Goal: Transaction & Acquisition: Purchase product/service

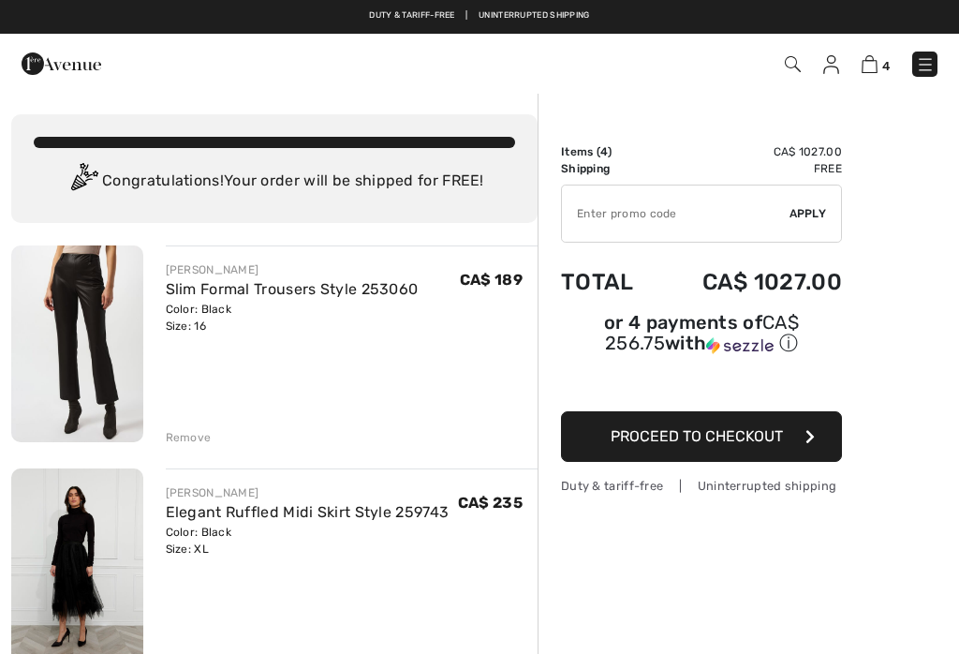
click at [199, 7] on div "Duty & tariff-free | Uninterrupted shipping Free shipping on orders over $99 | …" at bounding box center [479, 17] width 959 height 34
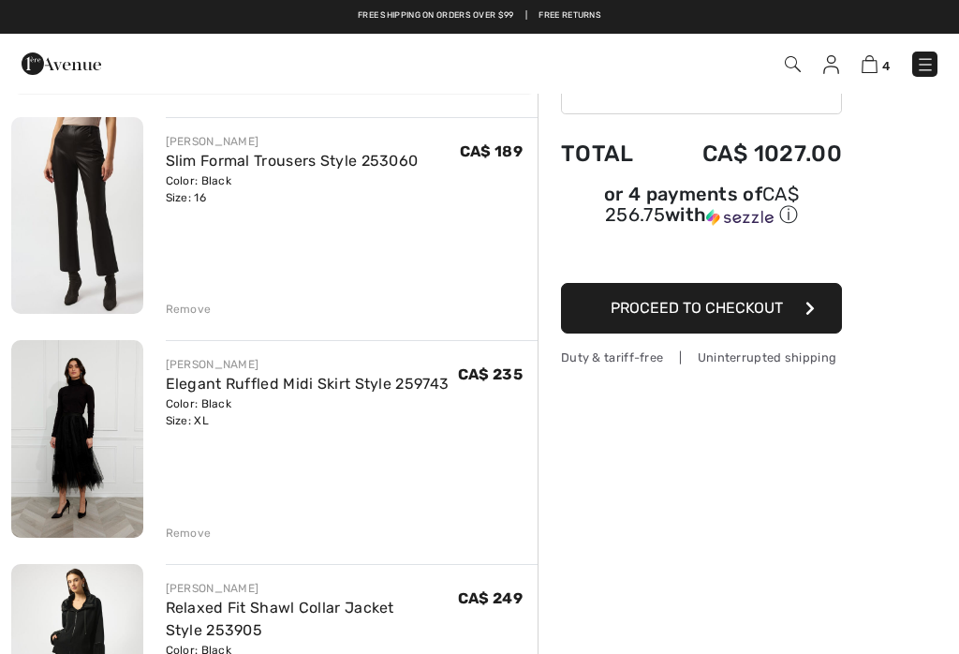
scroll to position [127, 0]
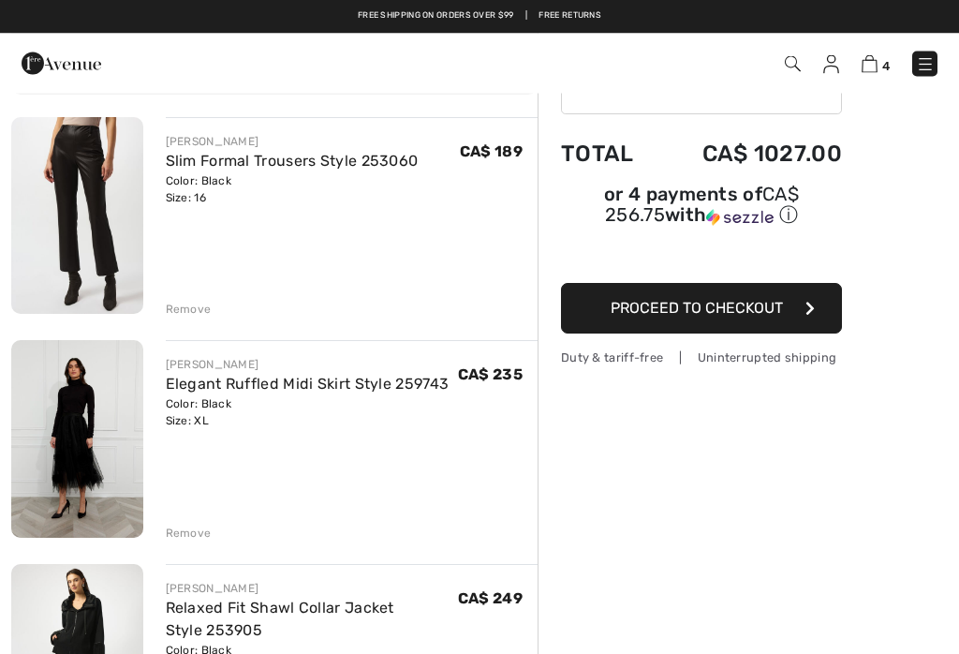
click at [206, 311] on div "Remove" at bounding box center [189, 310] width 46 height 17
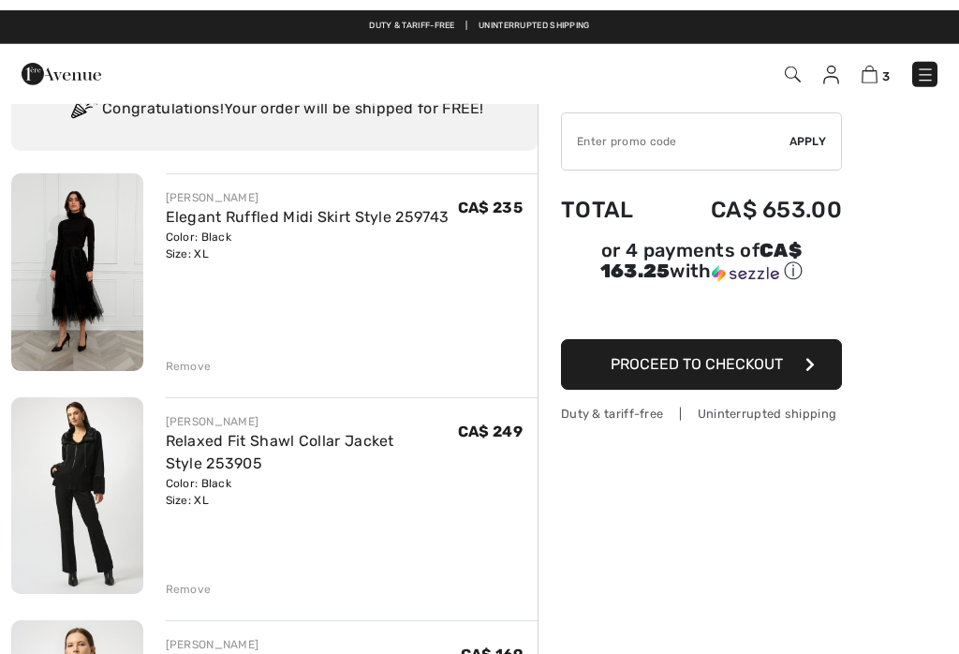
scroll to position [0, 0]
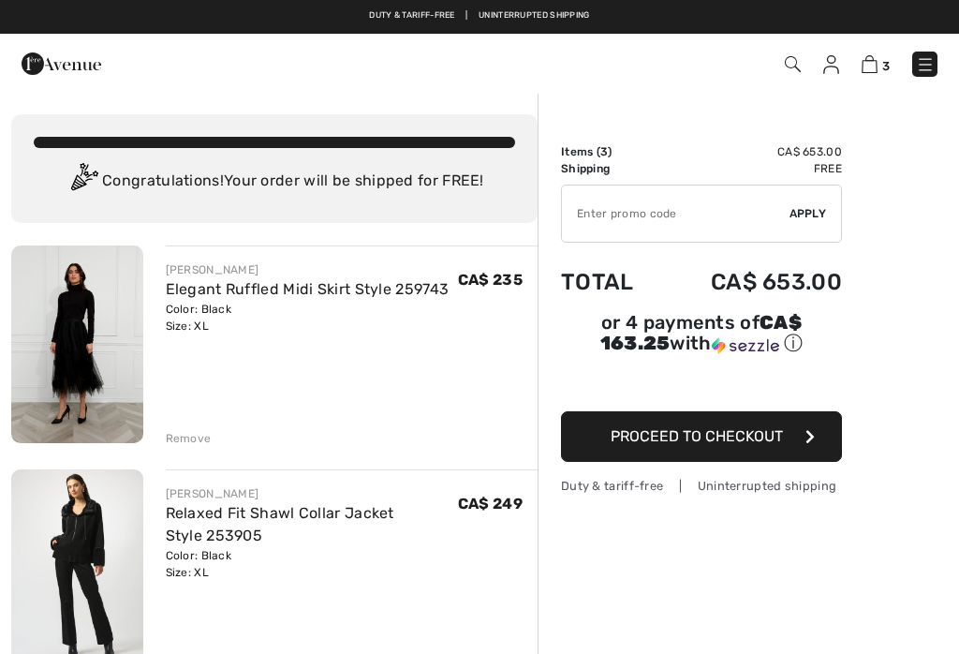
click at [929, 65] on img at bounding box center [925, 64] width 19 height 19
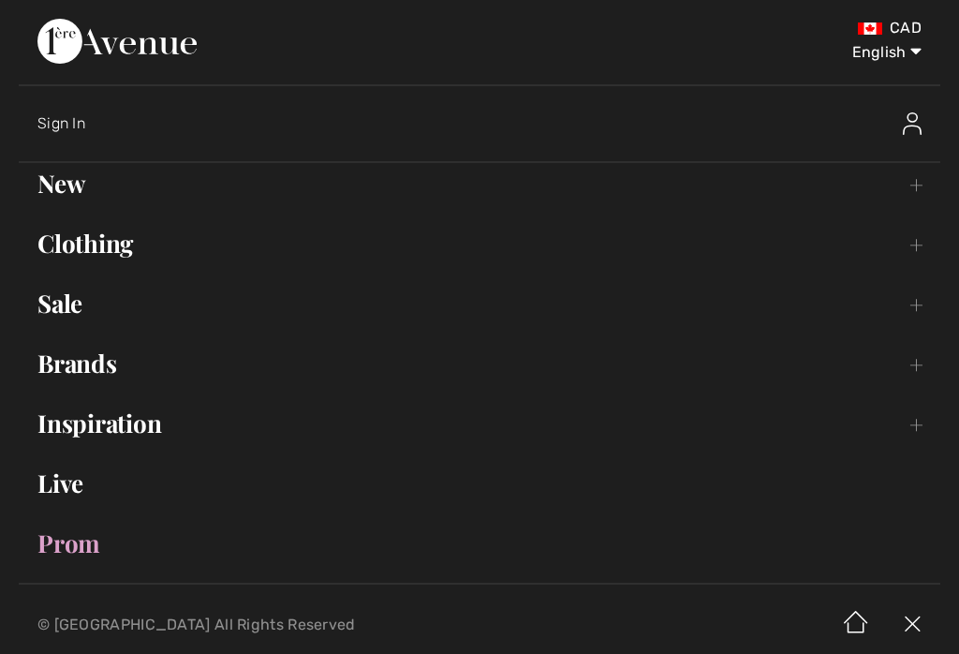
click at [114, 379] on link "Brands Open submenu" at bounding box center [480, 363] width 922 height 41
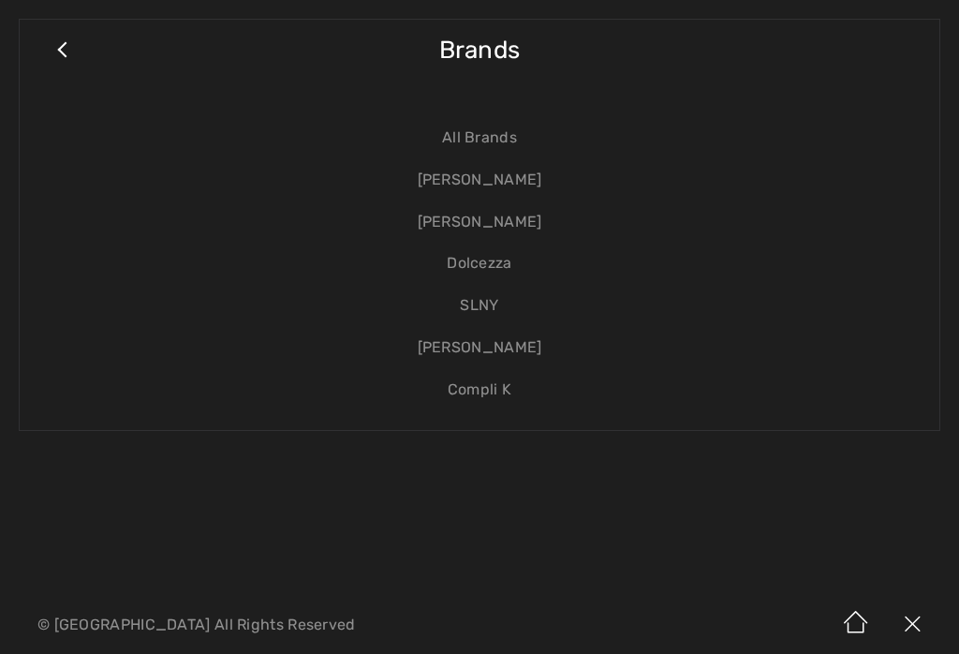
click at [536, 172] on link "[PERSON_NAME]" at bounding box center [479, 180] width 883 height 42
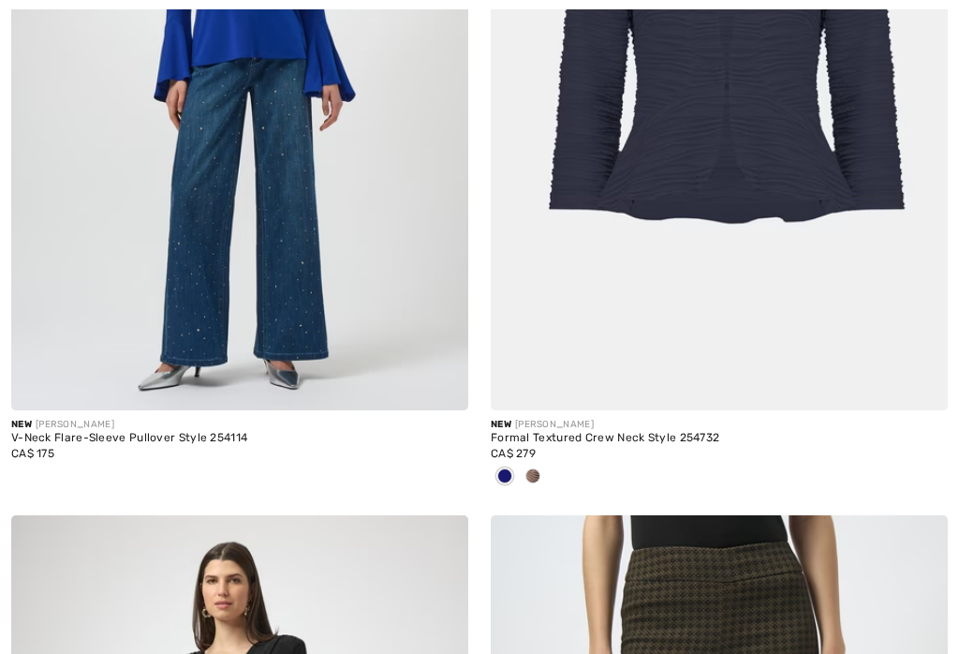
scroll to position [1872, 0]
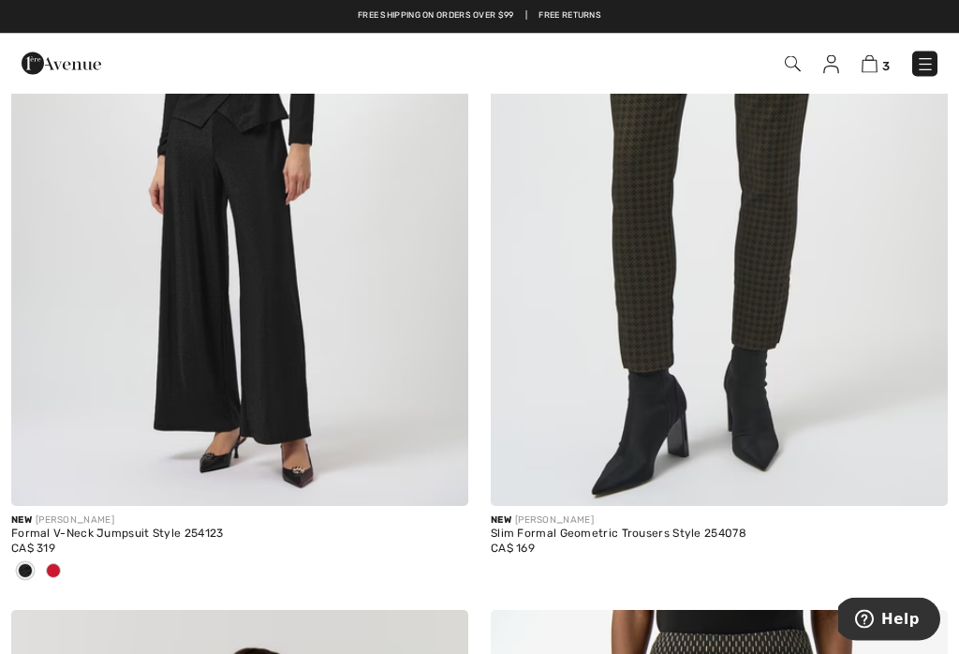
click at [926, 68] on img at bounding box center [925, 64] width 19 height 19
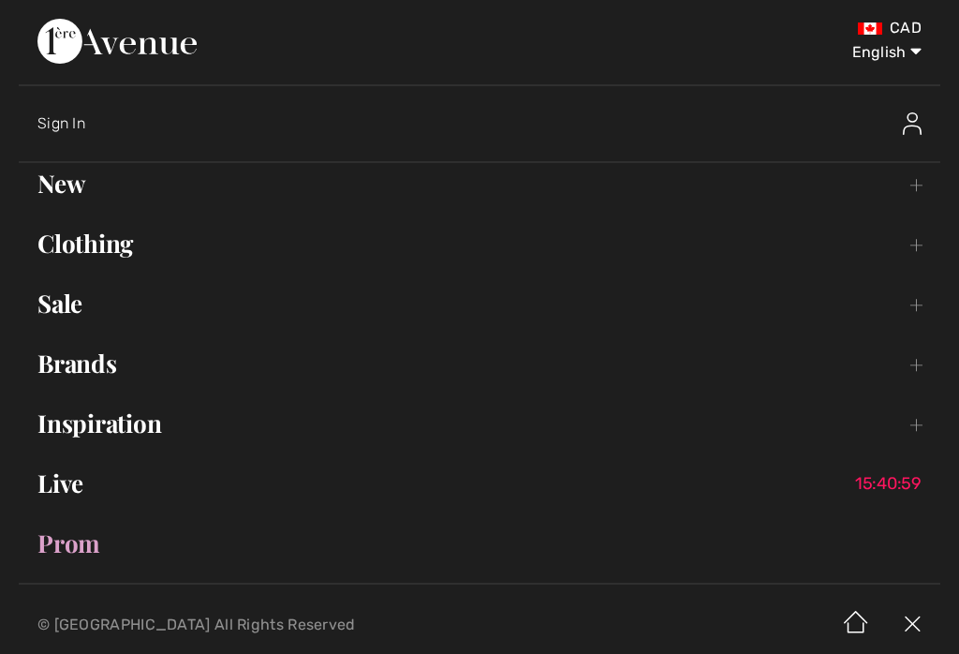
click at [123, 380] on link "Brands Open submenu" at bounding box center [480, 363] width 922 height 41
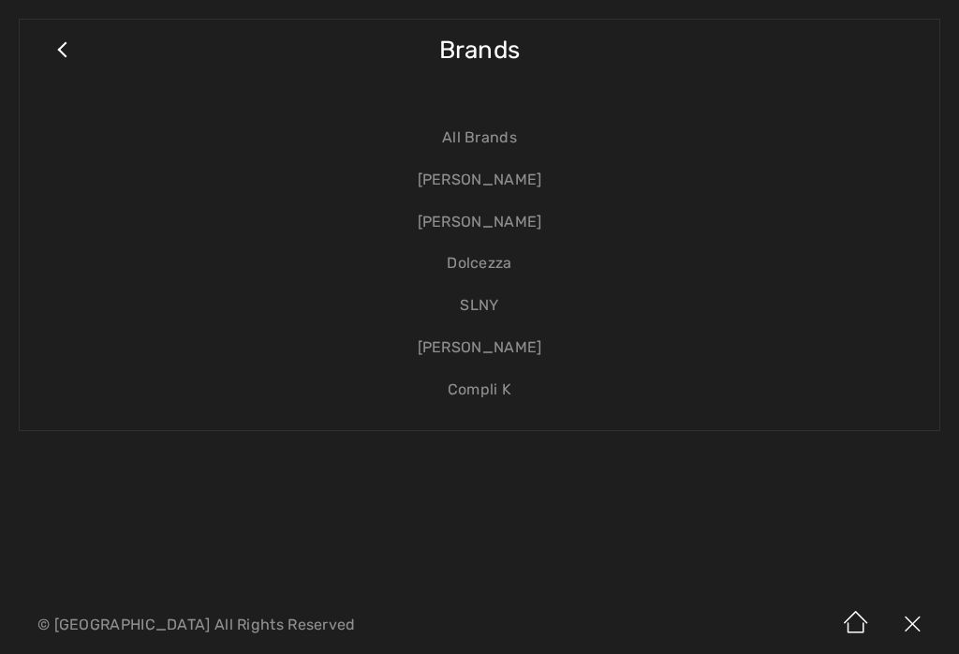
click at [534, 180] on link "[PERSON_NAME]" at bounding box center [479, 180] width 883 height 42
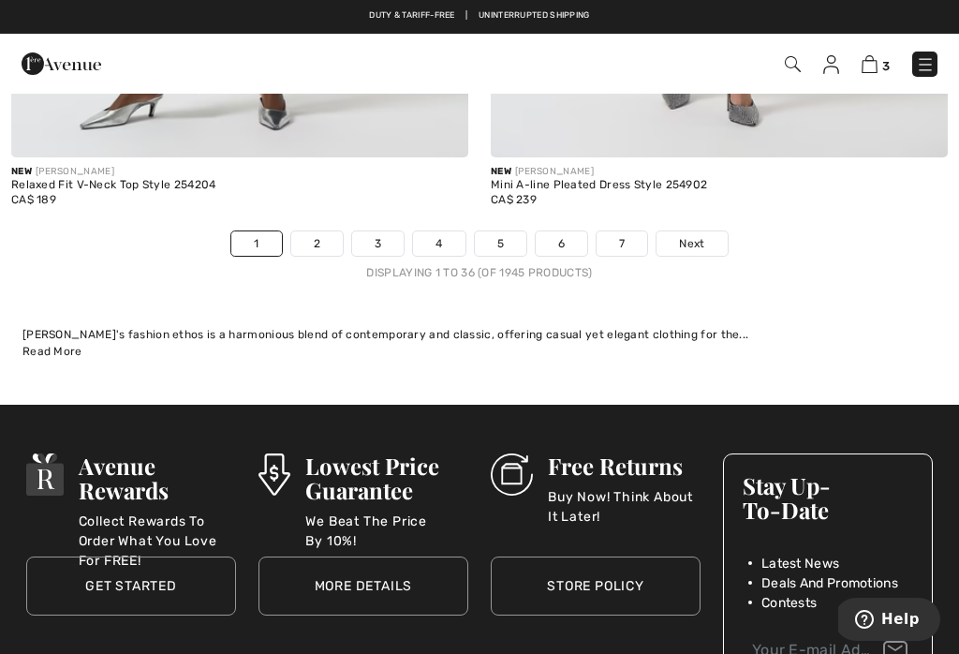
scroll to position [14824, 0]
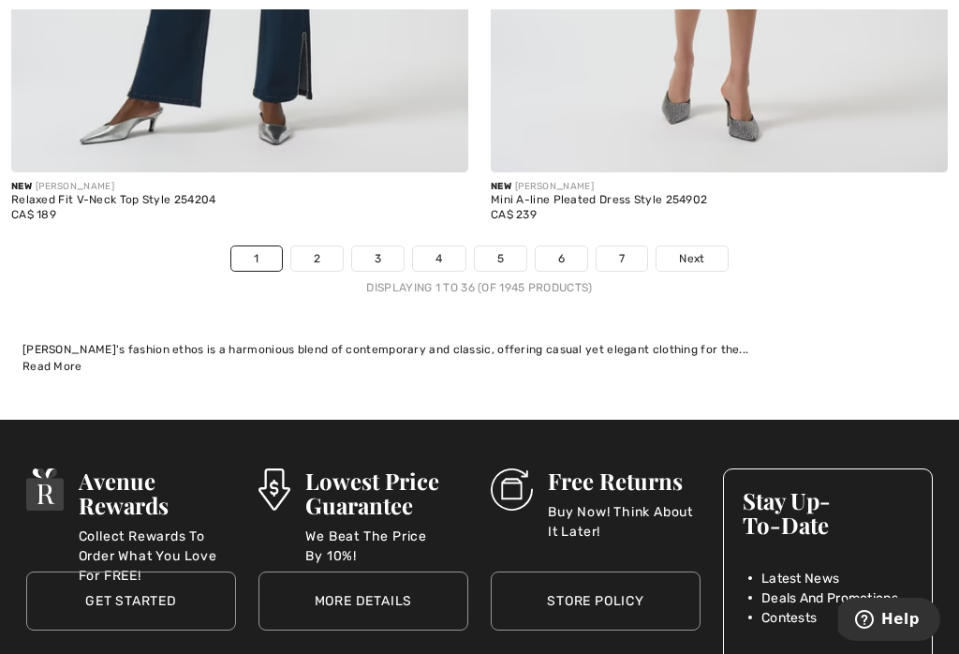
click at [326, 246] on link "2" at bounding box center [317, 258] width 52 height 24
click at [320, 246] on link "2" at bounding box center [317, 258] width 52 height 24
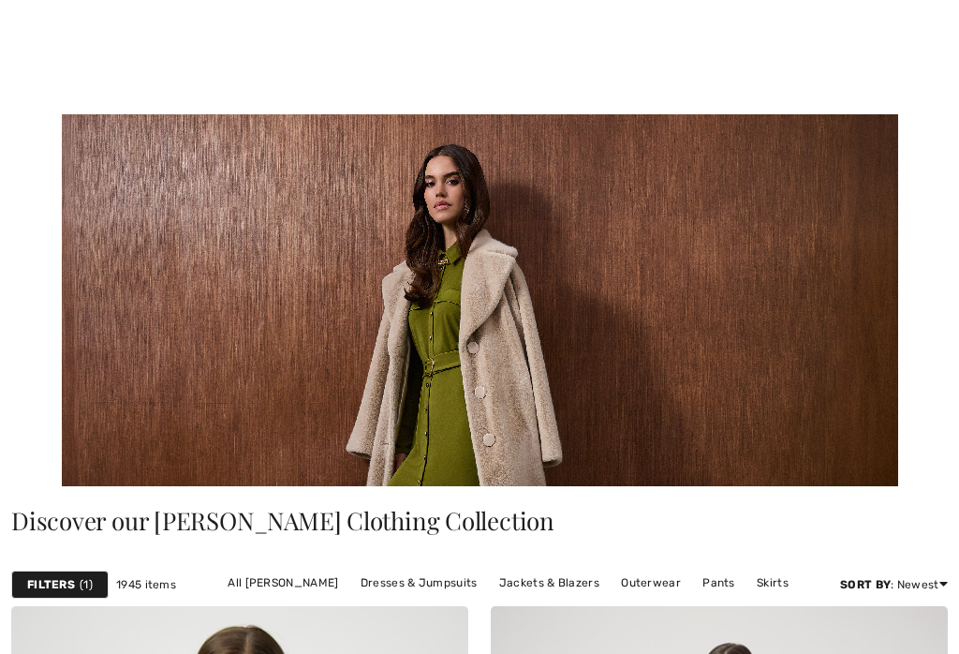
checkbox input "true"
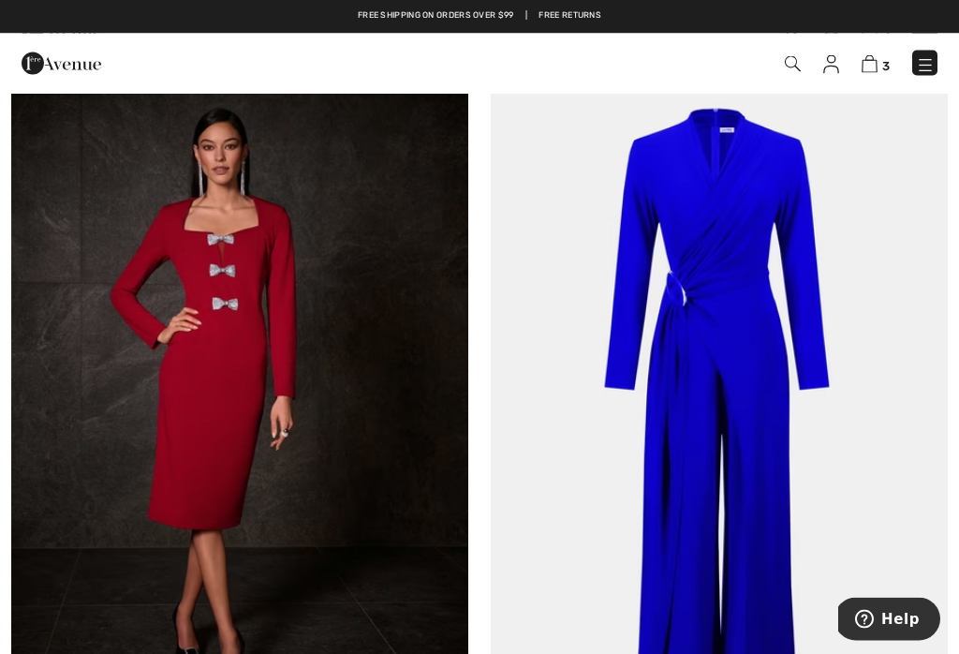
scroll to position [6092, 0]
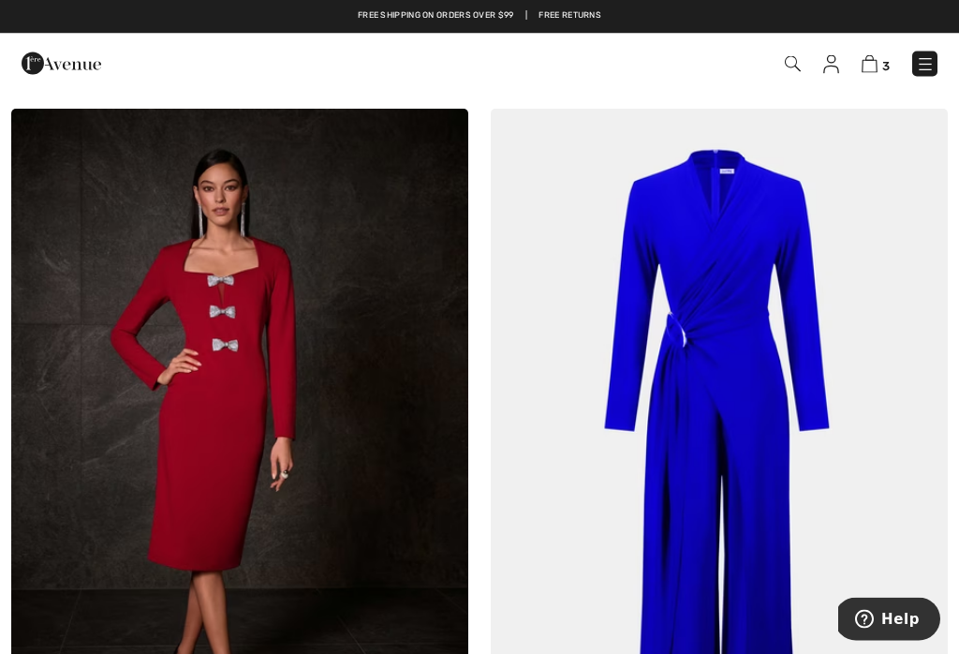
click at [931, 72] on img at bounding box center [925, 64] width 19 height 19
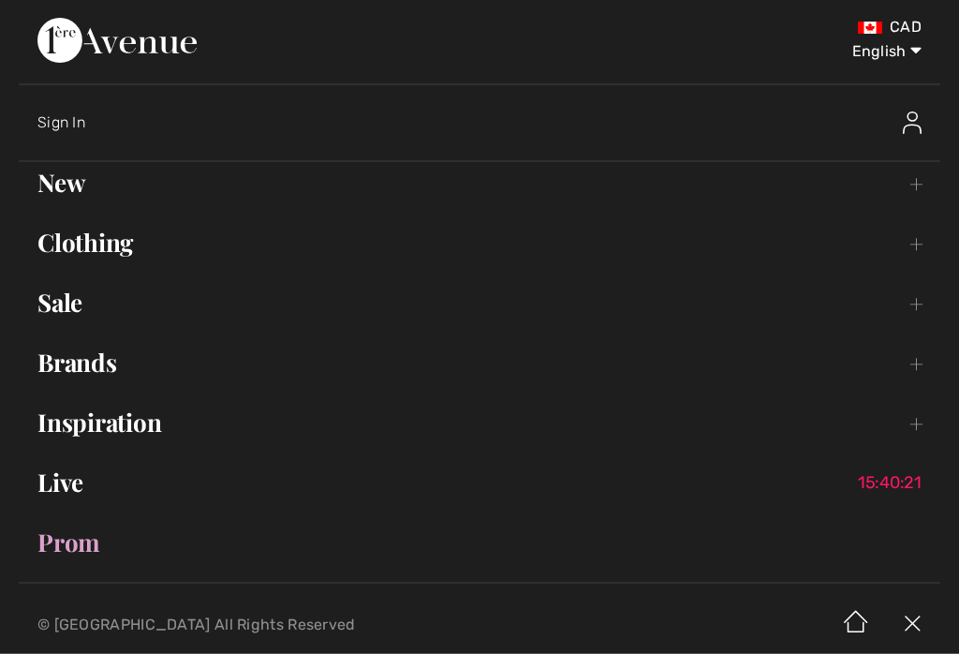
scroll to position [6093, 0]
click at [117, 367] on link "Brands Open submenu" at bounding box center [480, 363] width 922 height 41
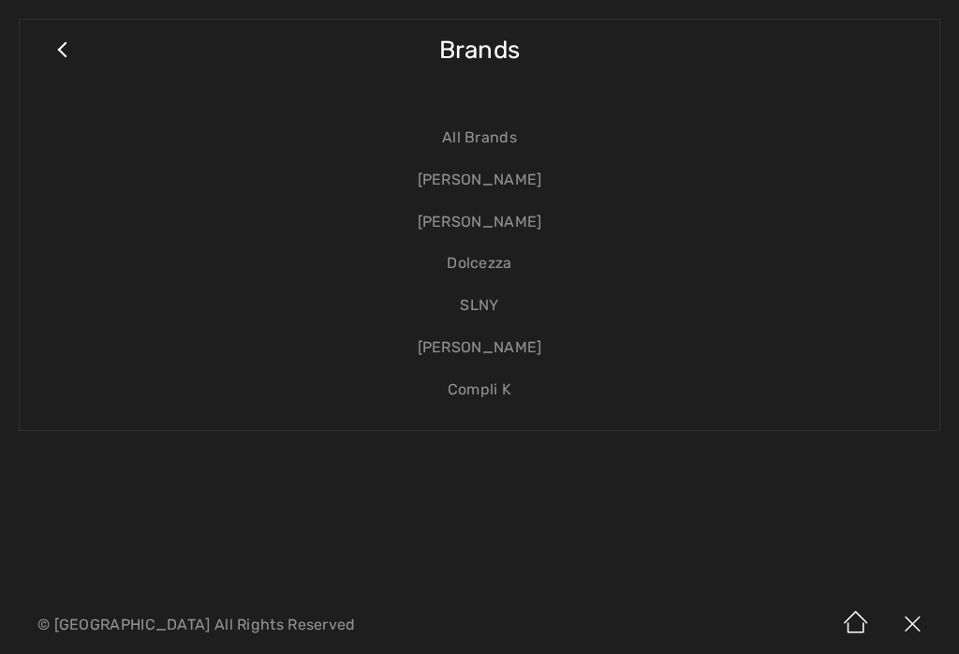
click at [511, 226] on link "[PERSON_NAME]" at bounding box center [479, 222] width 883 height 42
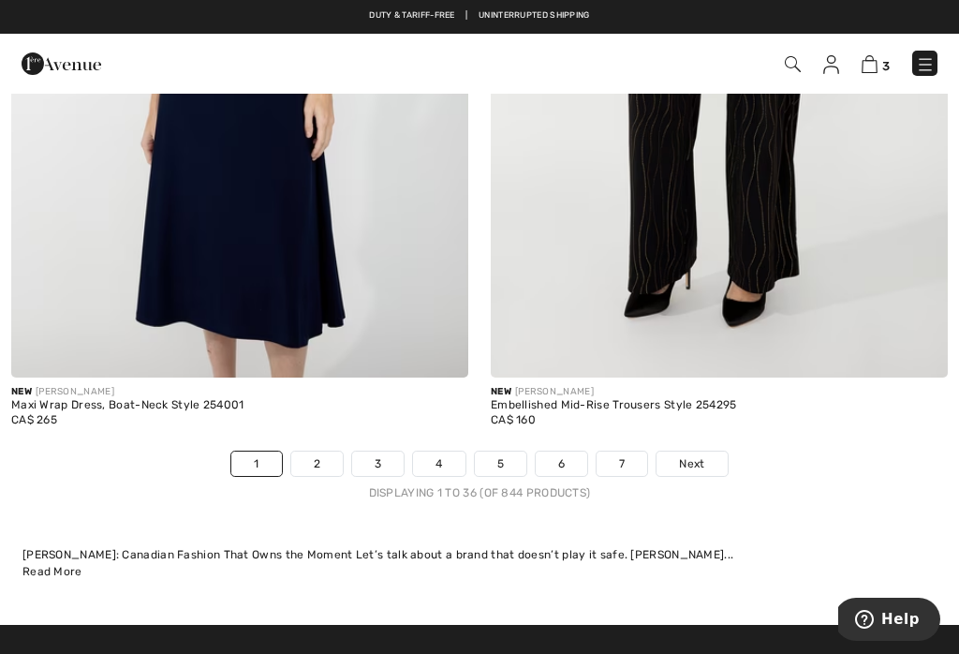
scroll to position [14335, 0]
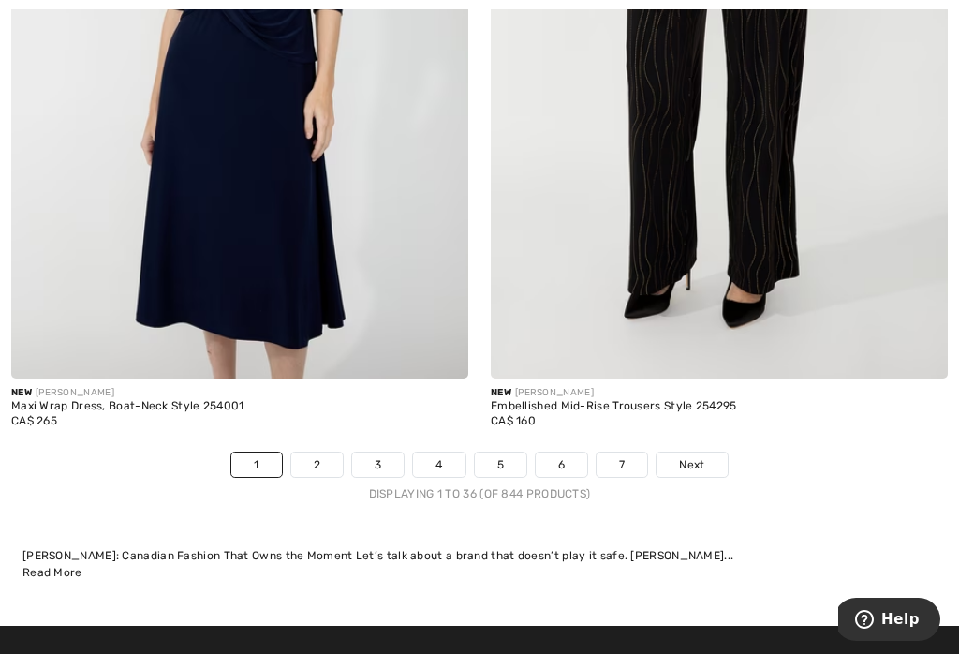
click at [313, 453] on link "2" at bounding box center [317, 465] width 52 height 24
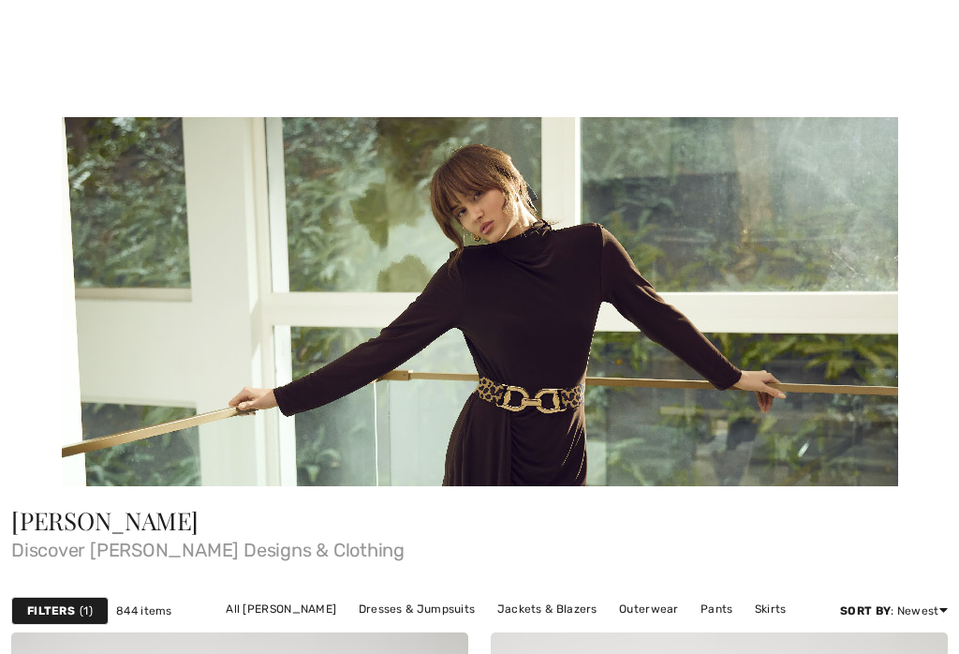
checkbox input "true"
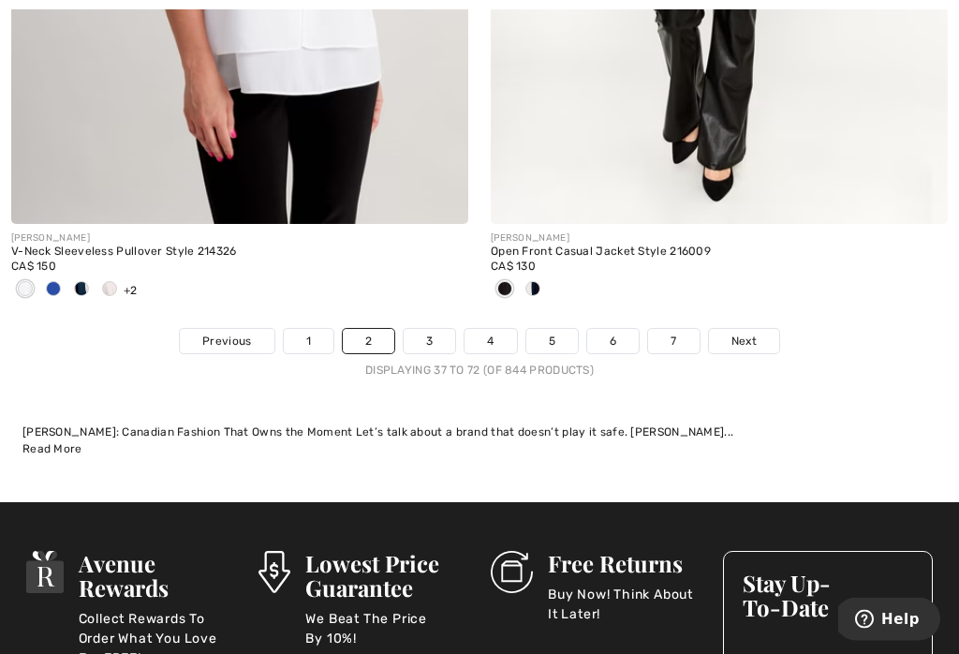
scroll to position [14526, 0]
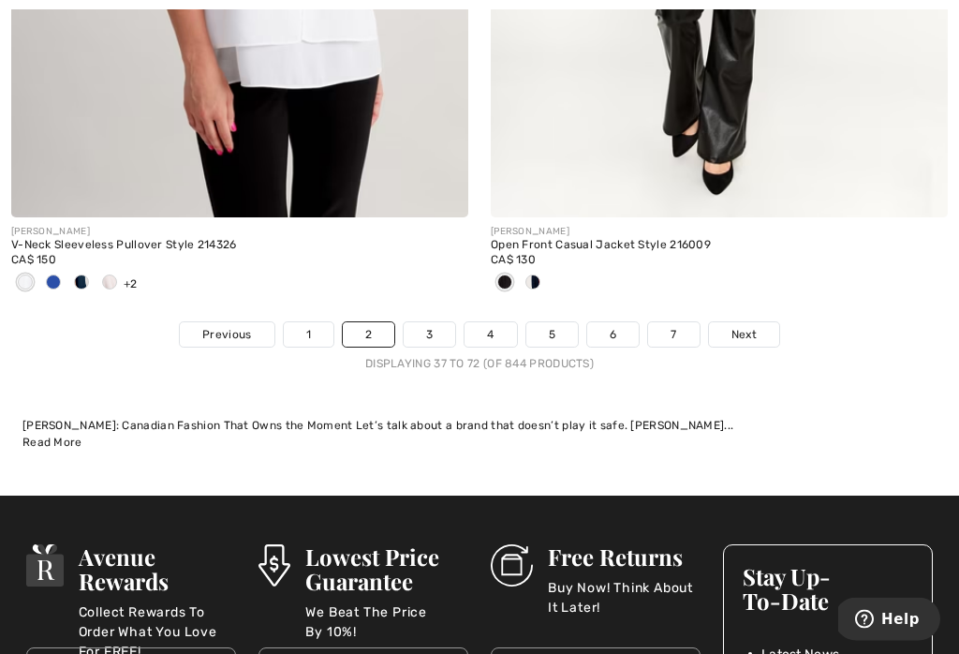
click at [434, 332] on link "3" at bounding box center [430, 335] width 52 height 24
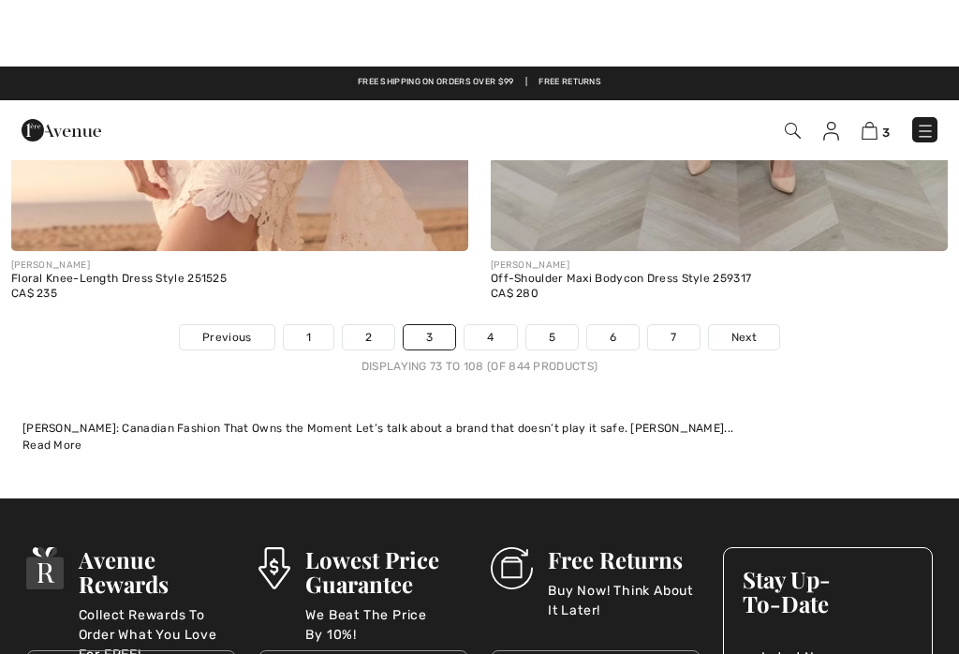
scroll to position [14386, 0]
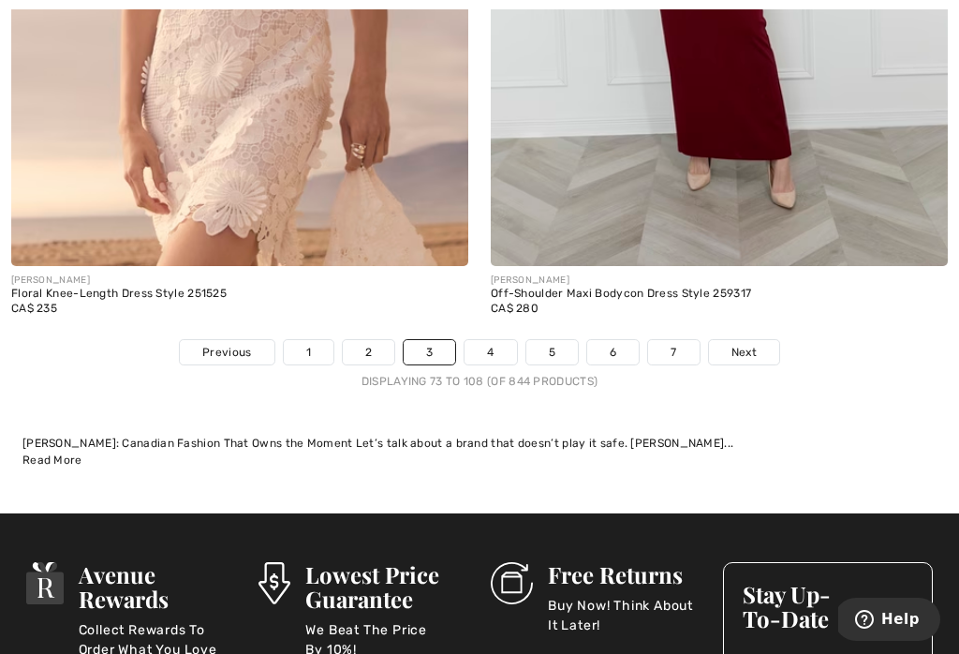
click at [492, 344] on link "4" at bounding box center [491, 352] width 52 height 24
click at [507, 341] on link "4" at bounding box center [491, 352] width 52 height 24
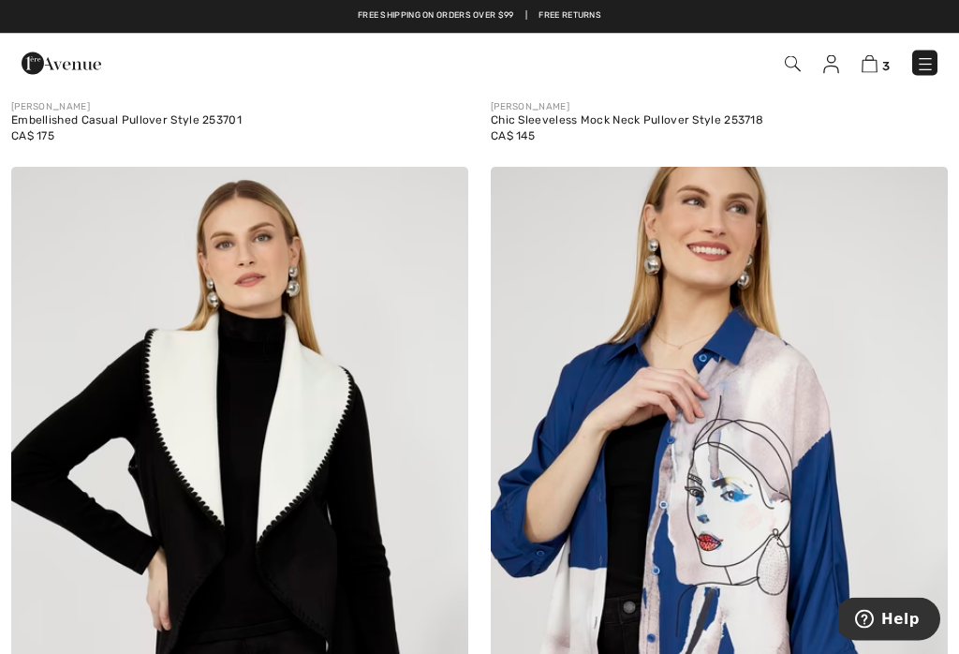
scroll to position [13800, 0]
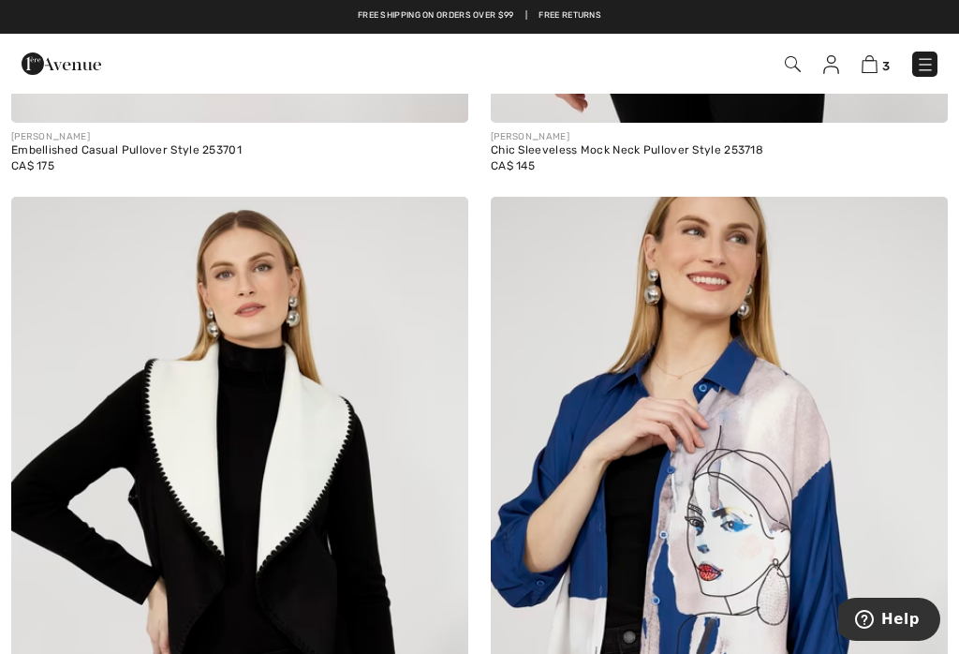
click at [934, 74] on img at bounding box center [925, 64] width 19 height 19
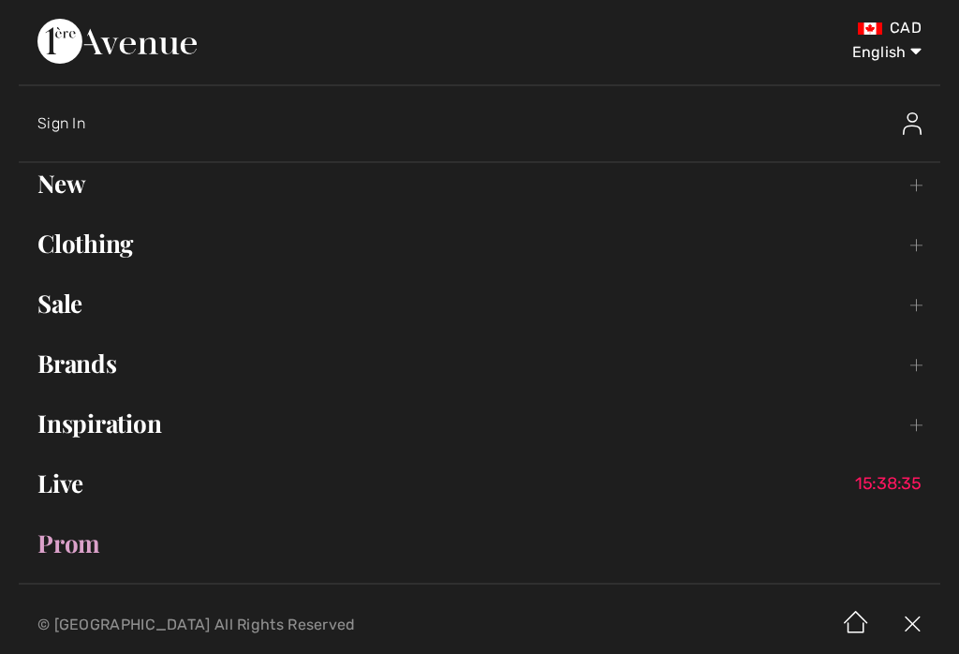
click at [131, 259] on link "Clothing Toggle submenu" at bounding box center [480, 243] width 922 height 41
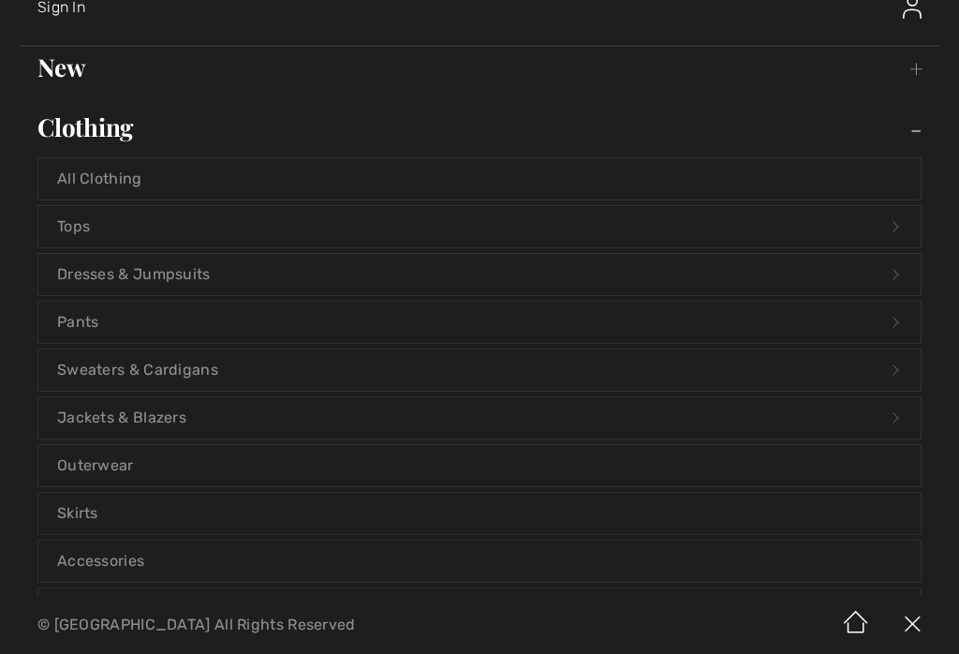
scroll to position [124, 0]
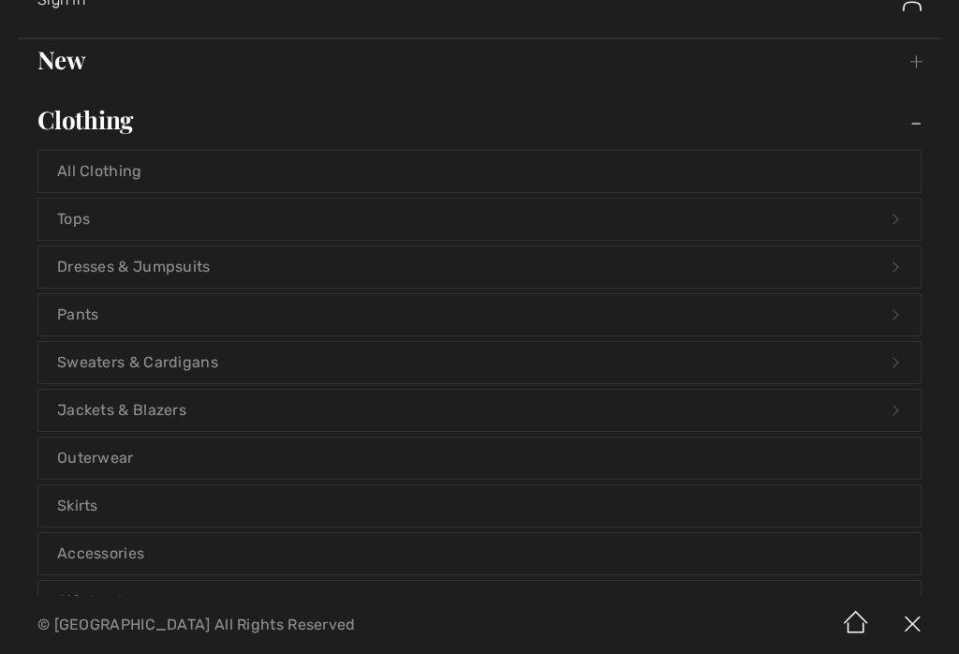
click at [136, 468] on link "Outerwear" at bounding box center [479, 458] width 883 height 41
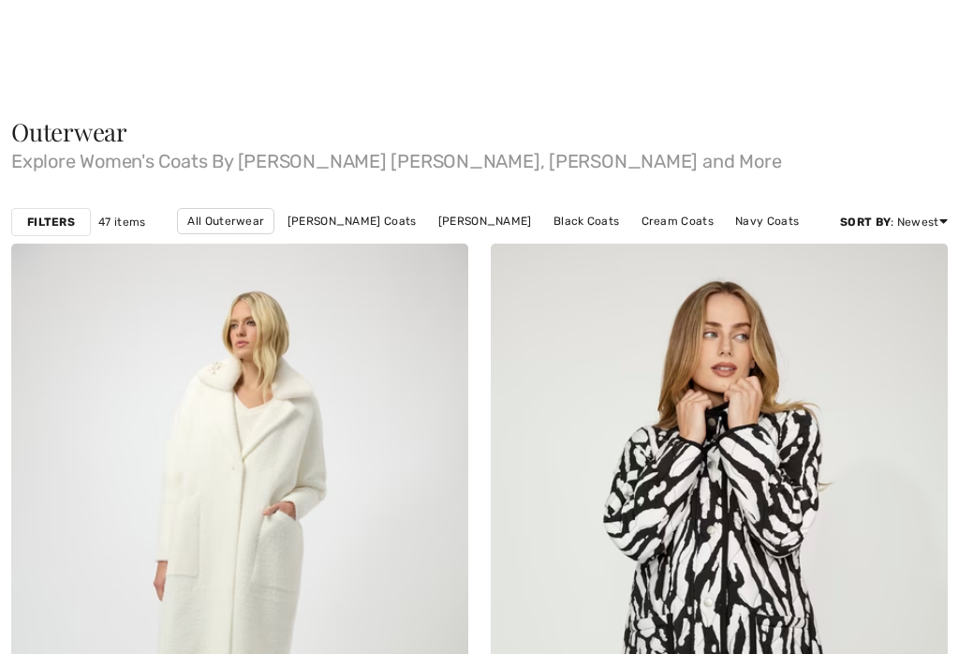
checkbox input "true"
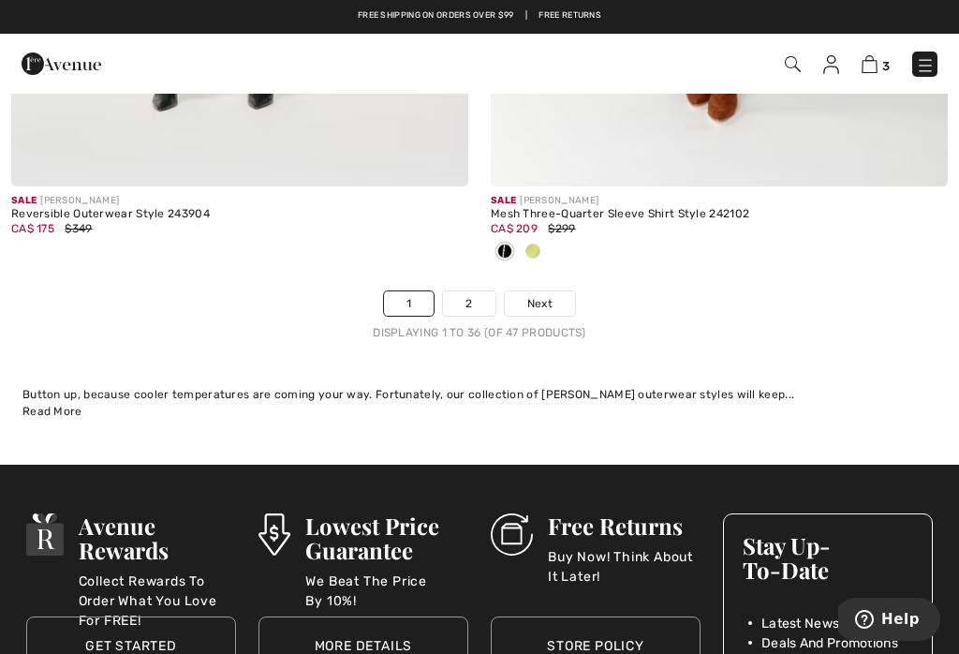
scroll to position [14291, 0]
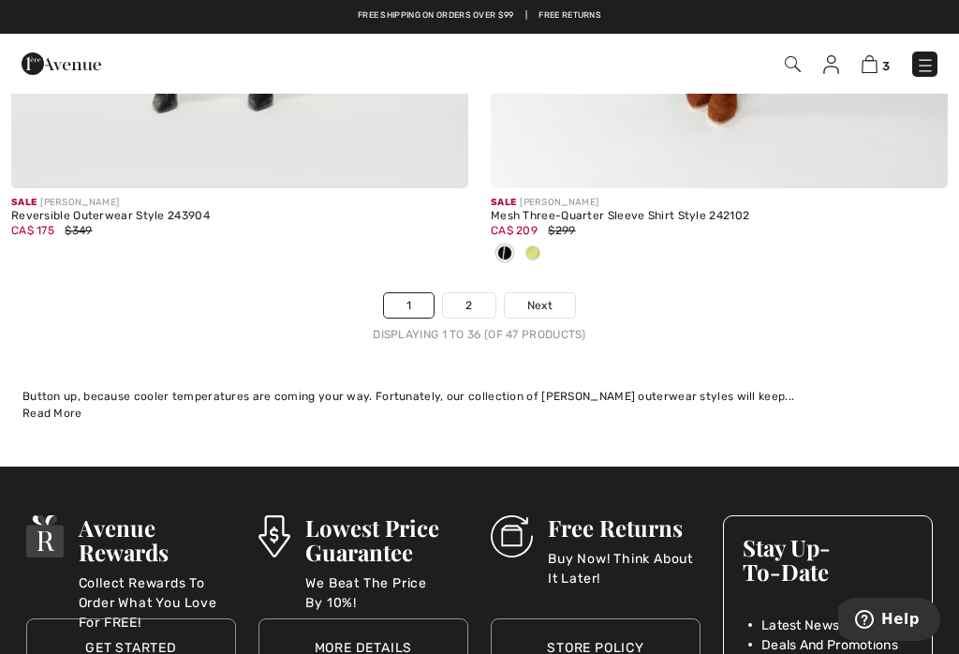
click at [474, 296] on link "2" at bounding box center [469, 305] width 52 height 24
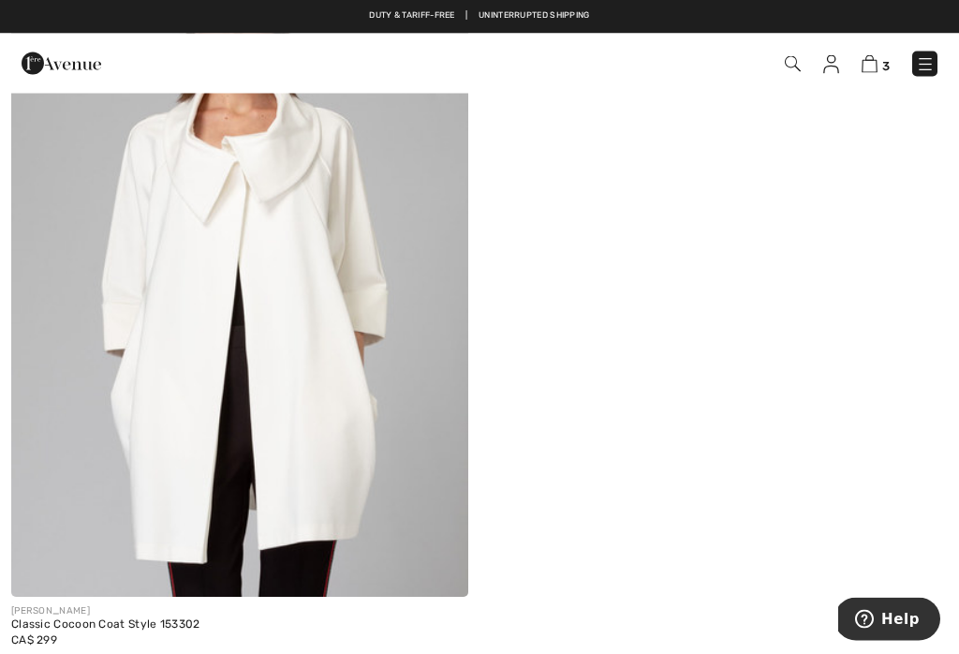
scroll to position [4132, 0]
